Goal: Find specific page/section: Find specific page/section

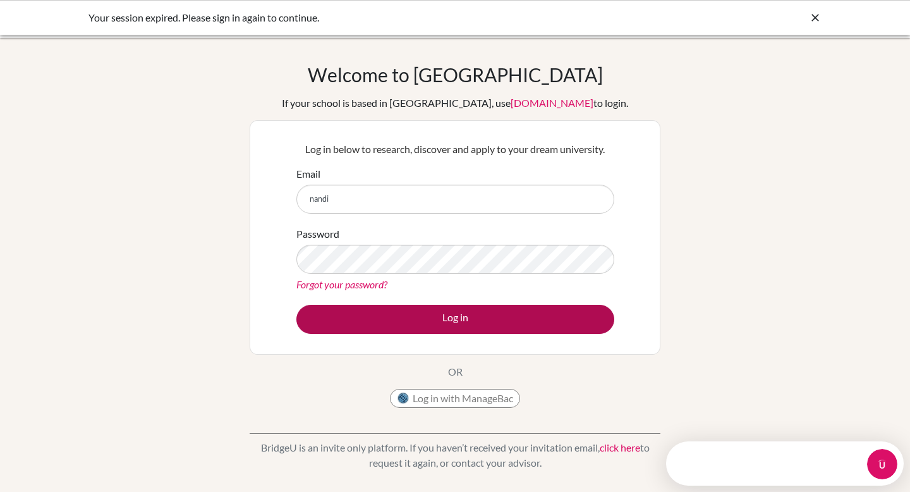
click at [420, 316] on button "Log in" at bounding box center [455, 319] width 318 height 29
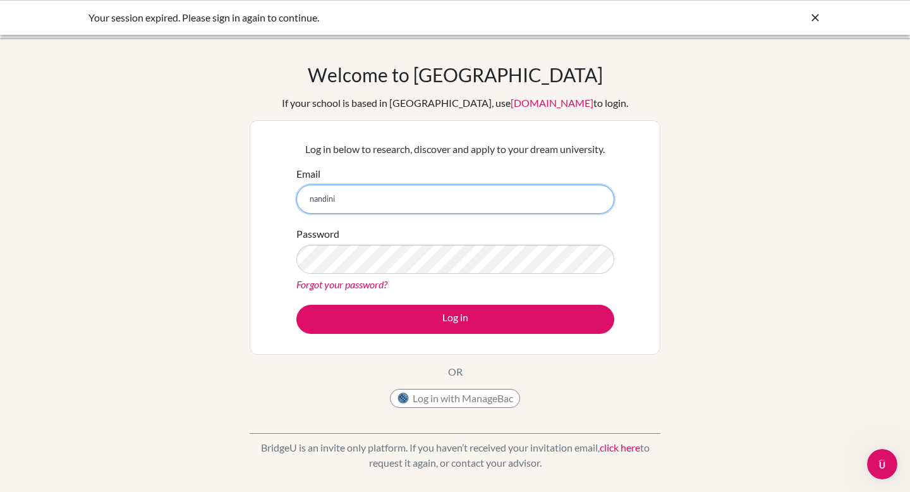
type input "nandini.gupta@cialfo.com.sg"
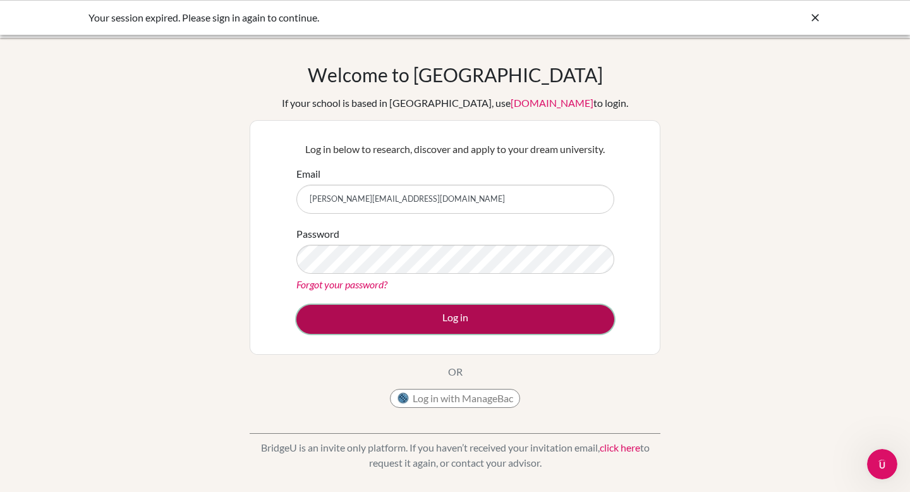
click at [428, 305] on button "Log in" at bounding box center [455, 319] width 318 height 29
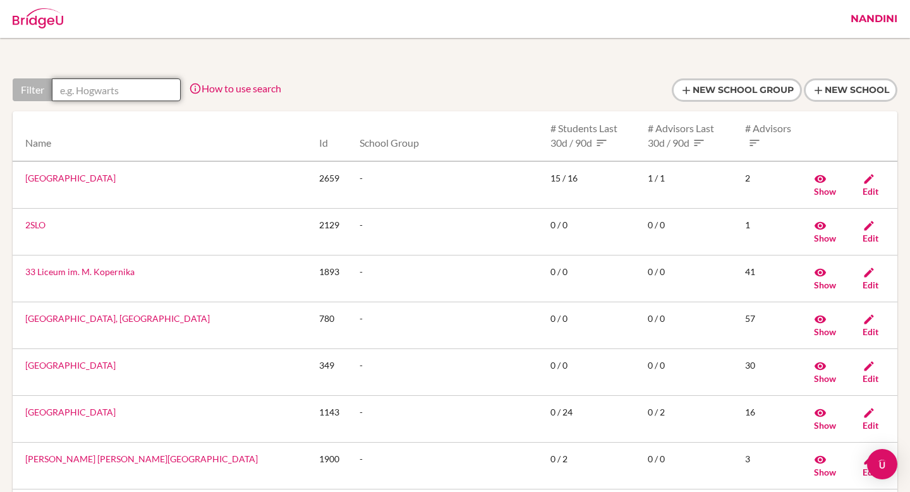
click at [104, 88] on input "text" at bounding box center [116, 89] width 129 height 23
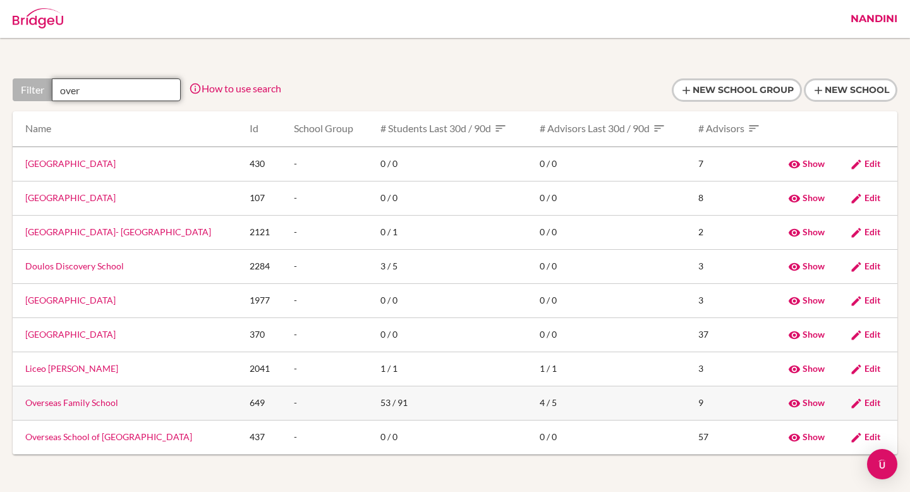
type input "over"
click at [95, 408] on link "Overseas Family School" at bounding box center [71, 402] width 93 height 11
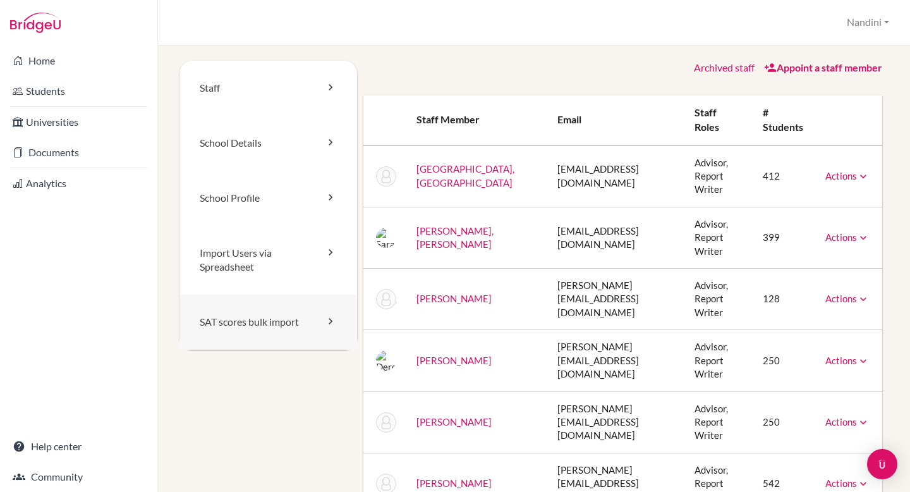
click at [241, 324] on link "SAT scores bulk import" at bounding box center [269, 322] width 178 height 55
click at [234, 255] on link "Import Users via Spreadsheet" at bounding box center [269, 261] width 178 height 70
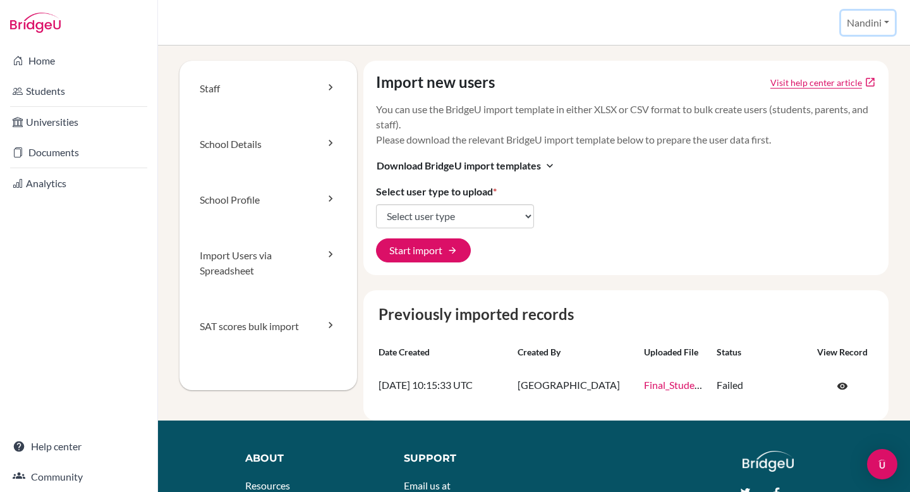
click at [871, 16] on button "Nandini" at bounding box center [868, 23] width 54 height 24
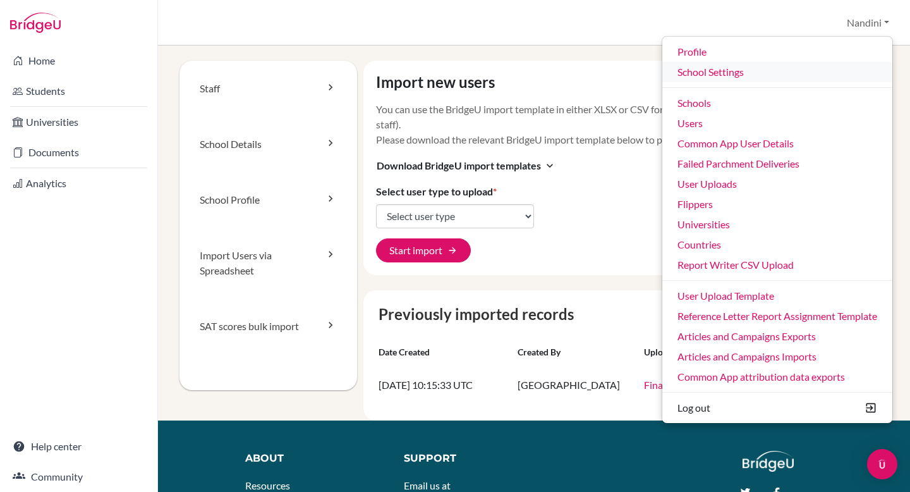
click at [703, 72] on link "School Settings" at bounding box center [777, 72] width 230 height 20
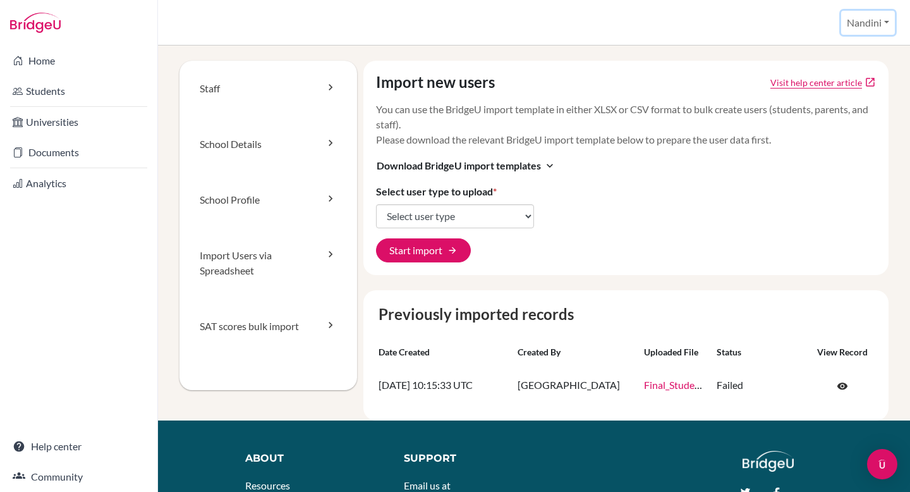
click at [848, 28] on button "Nandini" at bounding box center [868, 23] width 54 height 24
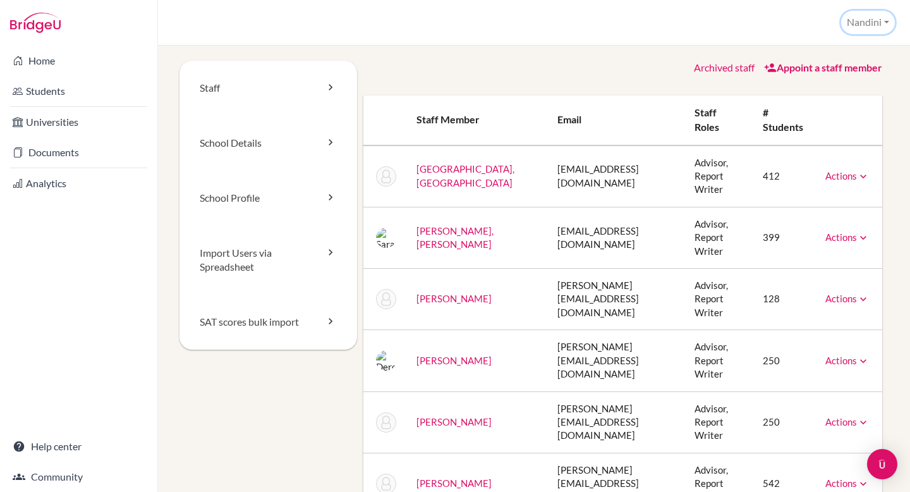
click at [855, 25] on button "Nandini" at bounding box center [868, 22] width 54 height 23
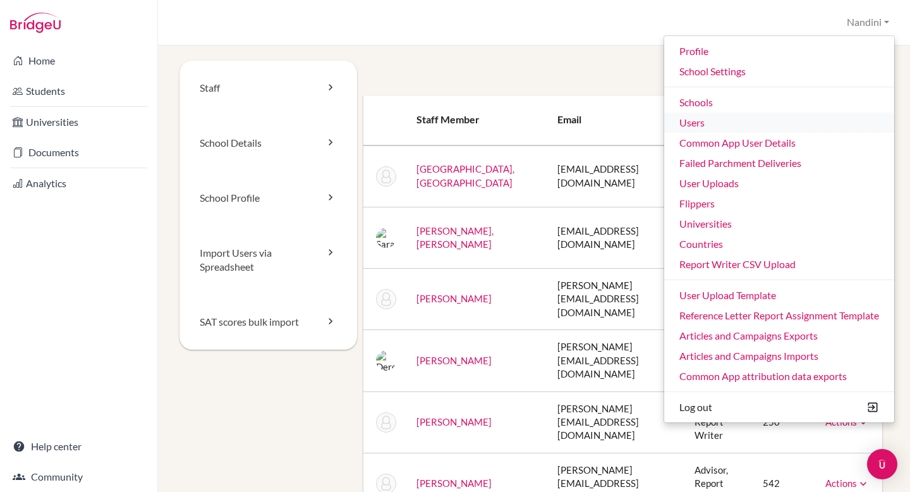
click at [686, 121] on link "Users" at bounding box center [779, 123] width 230 height 20
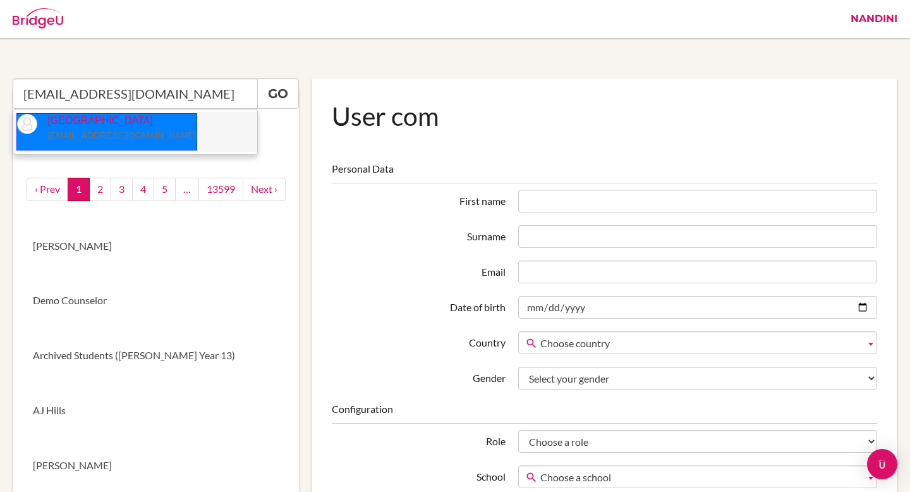
click at [183, 134] on li "Tamana Chanrai-Hills tamana_chanrai-hills@ofs.edu.sg" at bounding box center [135, 132] width 244 height 40
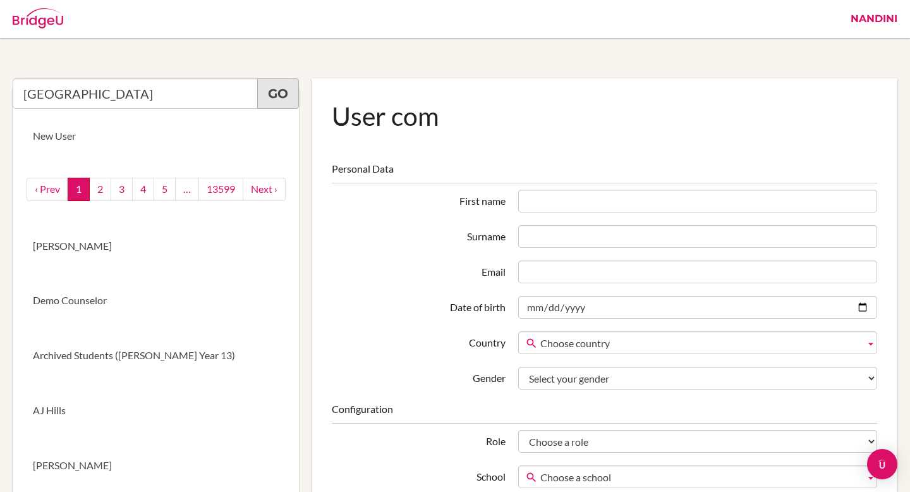
type input "Tamana Chanrai-Hills"
click at [287, 94] on link "Go" at bounding box center [278, 93] width 42 height 30
